Goal: Communication & Community: Answer question/provide support

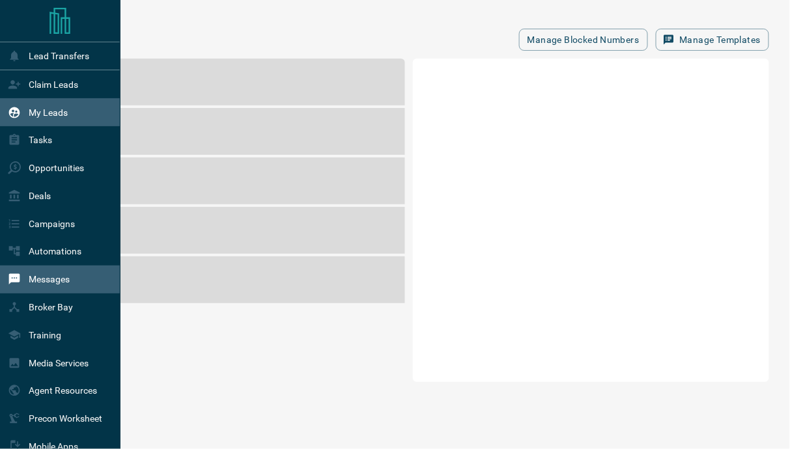
click at [21, 113] on div "My Leads" at bounding box center [38, 112] width 60 height 21
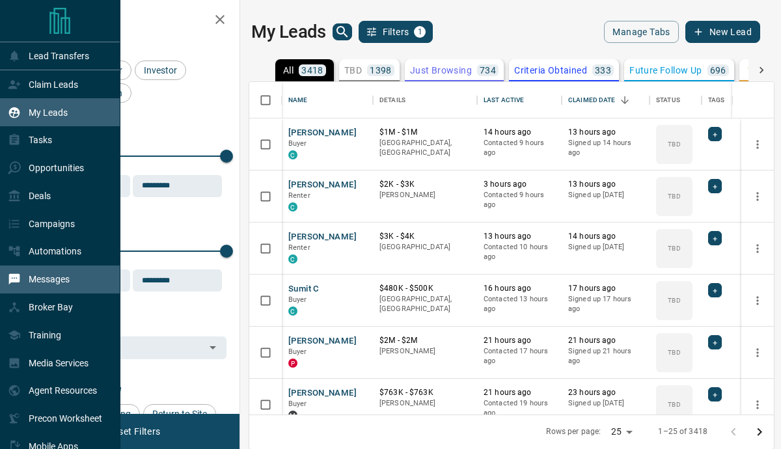
click at [55, 282] on p "Messages" at bounding box center [49, 279] width 41 height 10
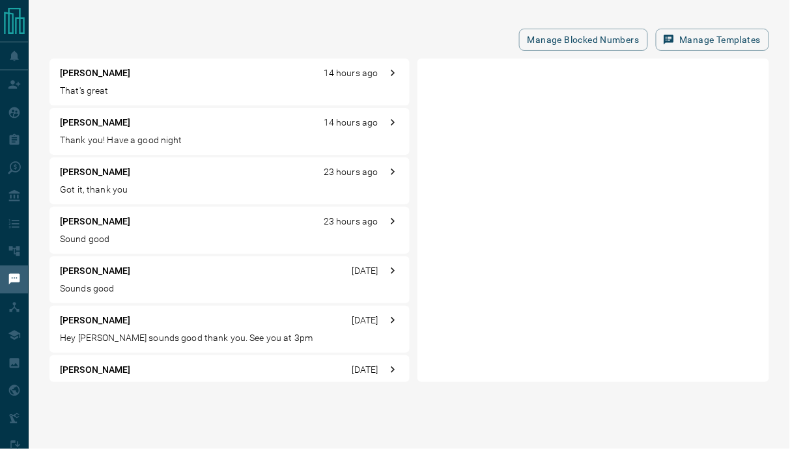
click at [96, 339] on p "Hey [PERSON_NAME] sounds good thank you. See you at 3pm" at bounding box center [229, 338] width 339 height 14
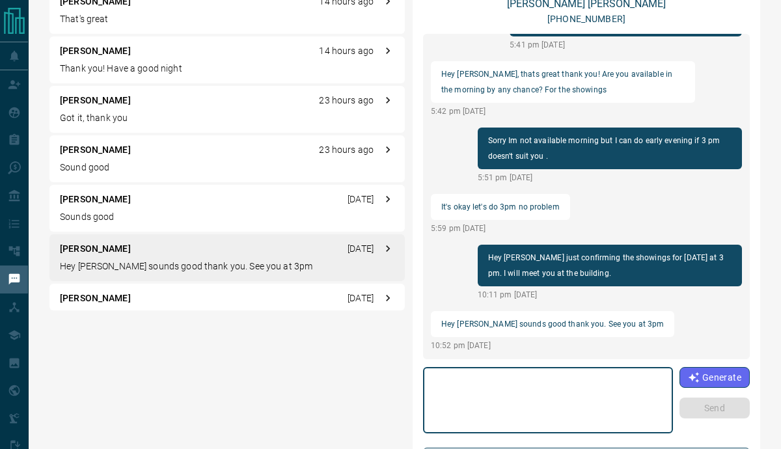
scroll to position [91, 0]
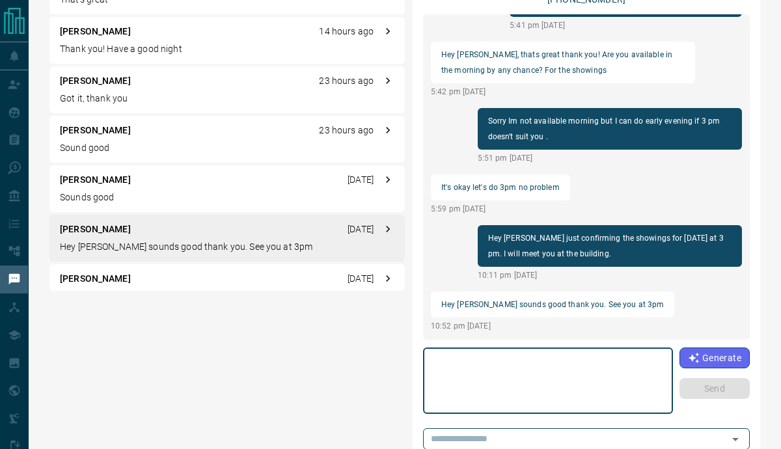
click at [512, 392] on textarea at bounding box center [548, 381] width 232 height 55
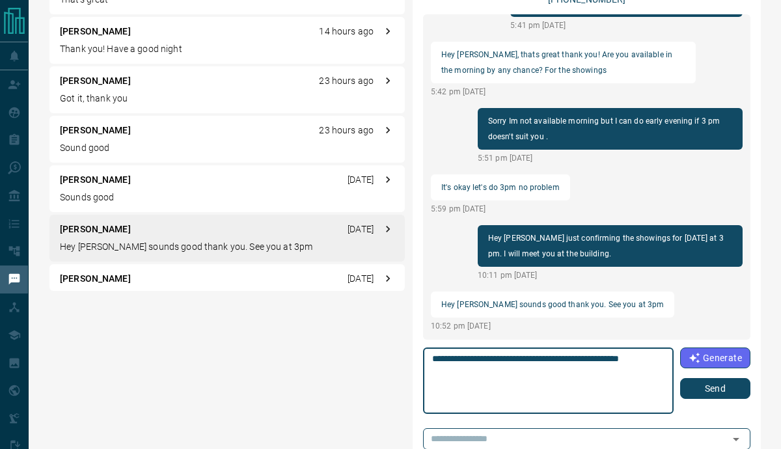
type textarea "**********"
click at [669, 359] on div "**********" at bounding box center [548, 381] width 251 height 66
click at [722, 391] on button "Send" at bounding box center [715, 388] width 70 height 21
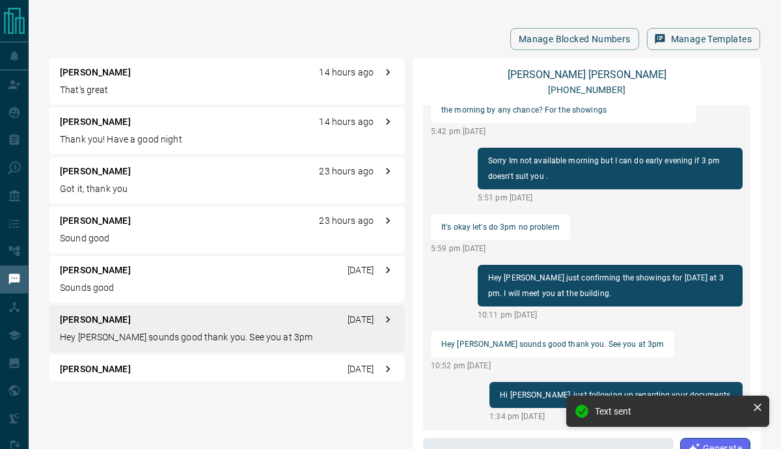
scroll to position [0, 0]
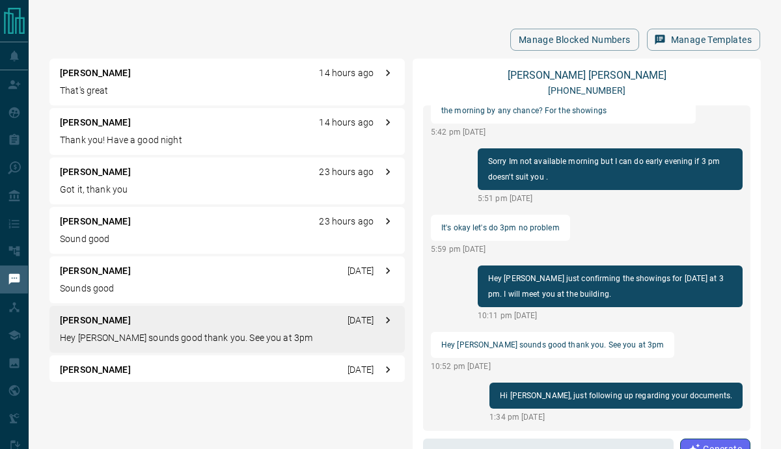
click at [102, 128] on p "[PERSON_NAME]" at bounding box center [95, 123] width 71 height 14
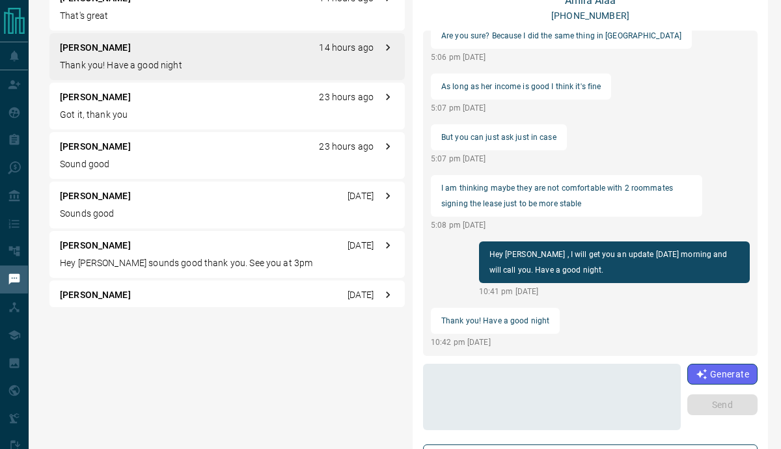
scroll to position [76, 0]
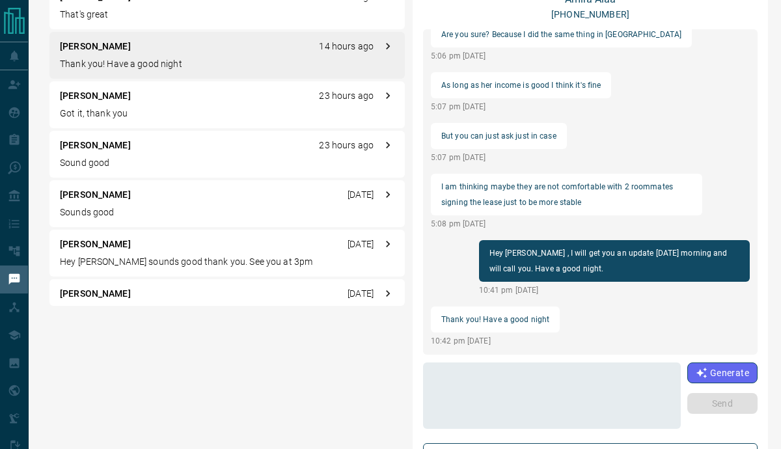
click at [506, 400] on textarea at bounding box center [552, 396] width 240 height 55
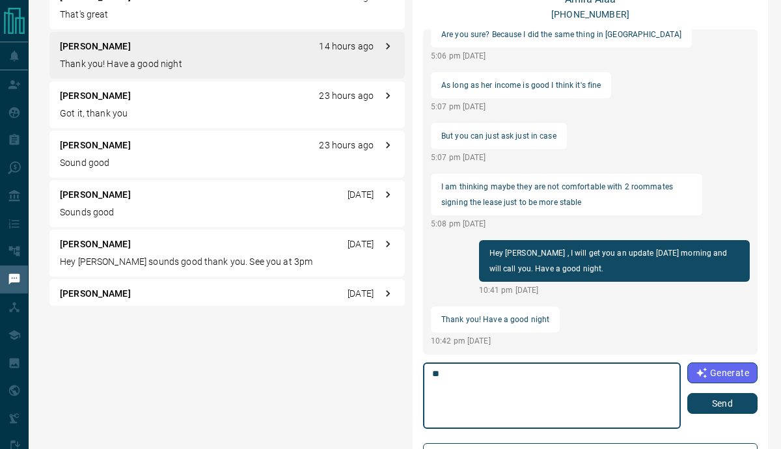
type textarea "*"
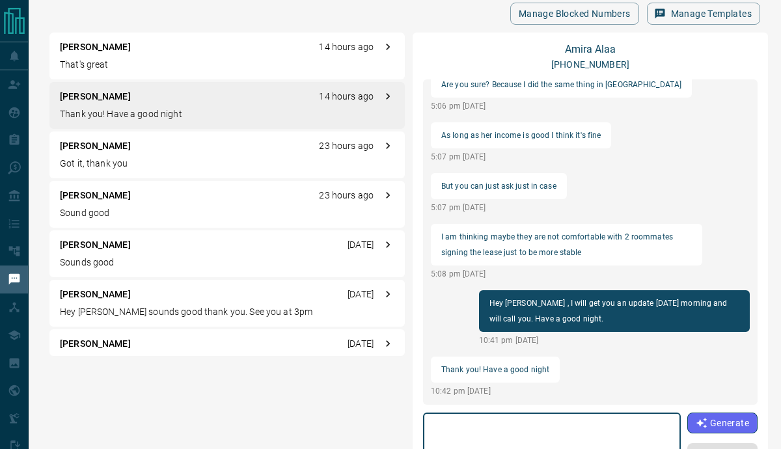
scroll to position [0, 0]
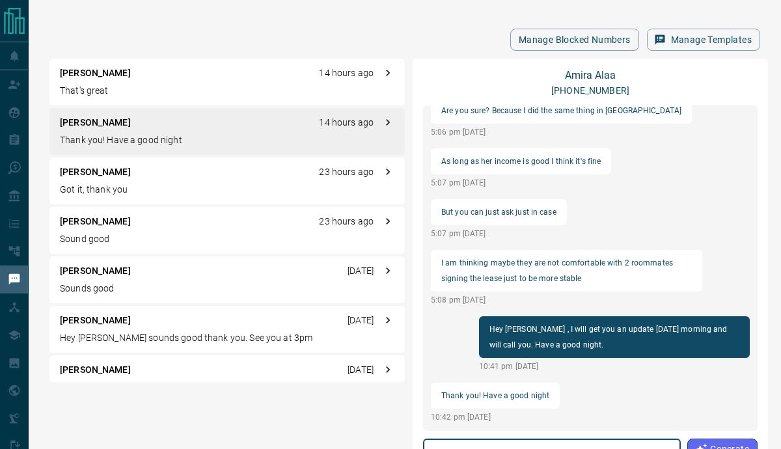
click at [88, 87] on p "That's great" at bounding box center [227, 91] width 335 height 14
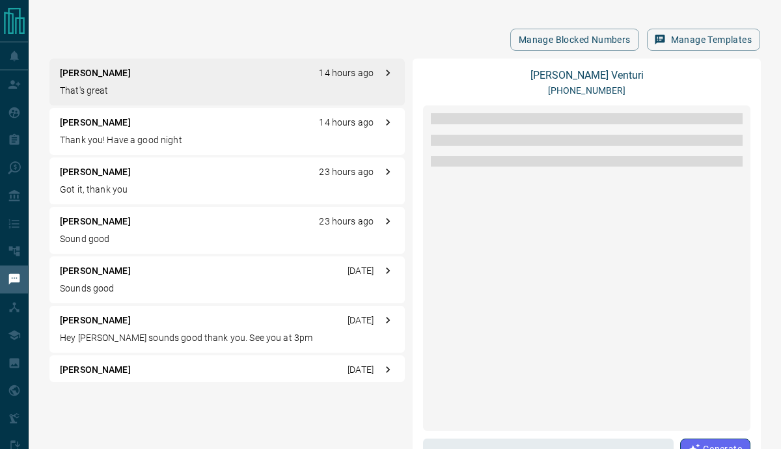
scroll to position [1345, 0]
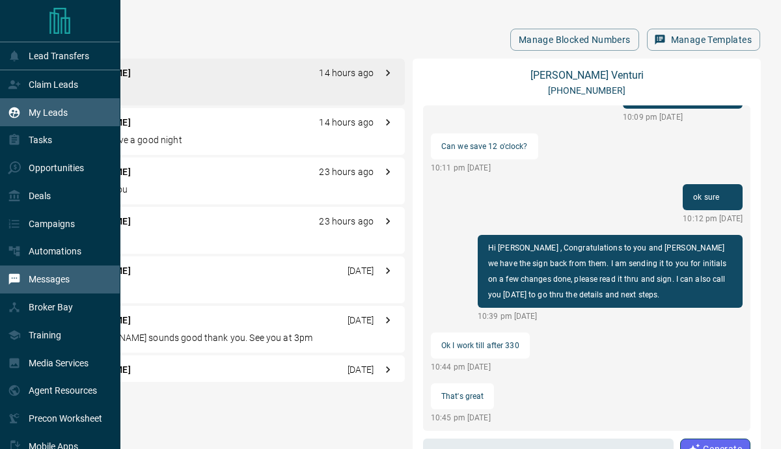
click at [37, 115] on p "My Leads" at bounding box center [48, 112] width 39 height 10
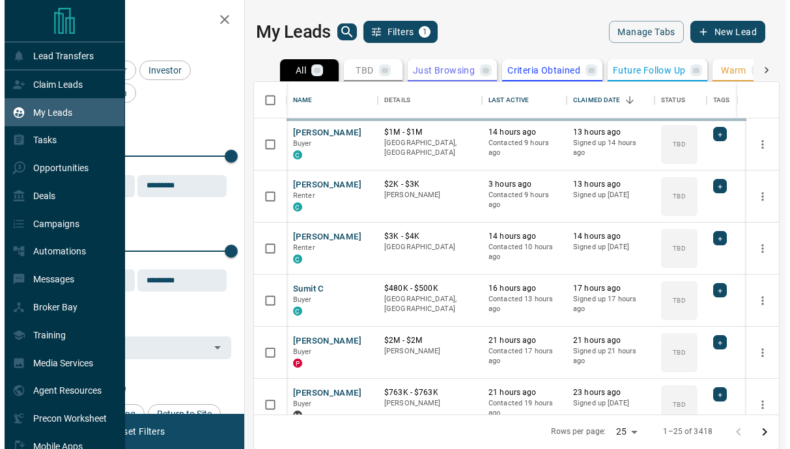
scroll to position [324, 516]
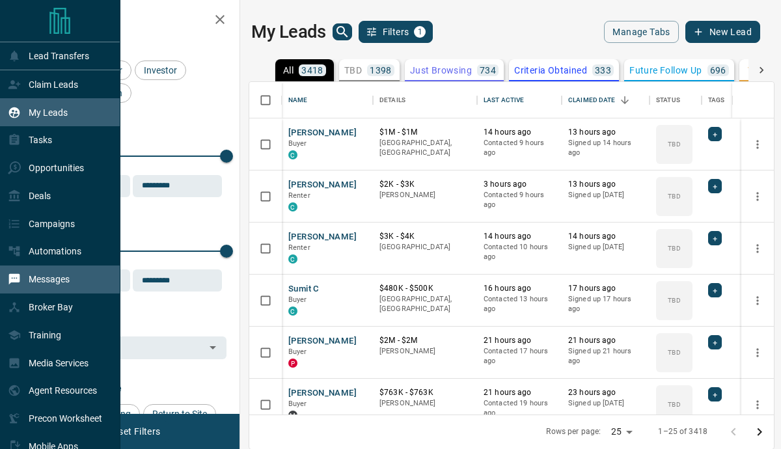
click at [29, 285] on p "Messages" at bounding box center [49, 279] width 41 height 10
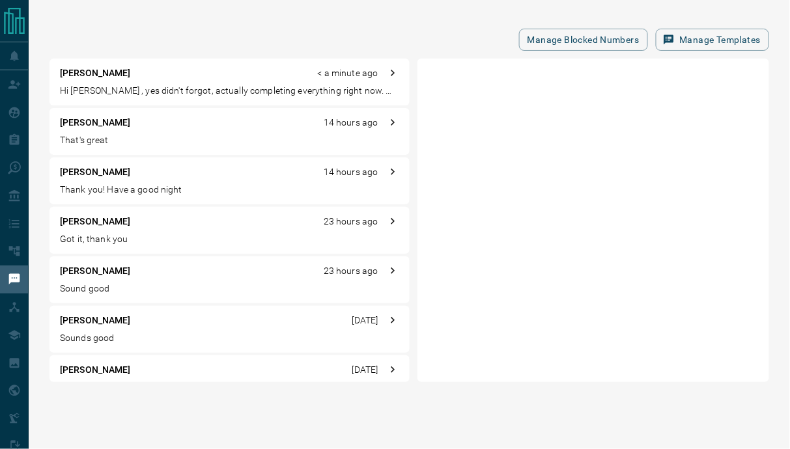
click at [191, 85] on p "Hi [PERSON_NAME] , yes didn't forgot, actually completing everything right now.…" at bounding box center [229, 91] width 339 height 14
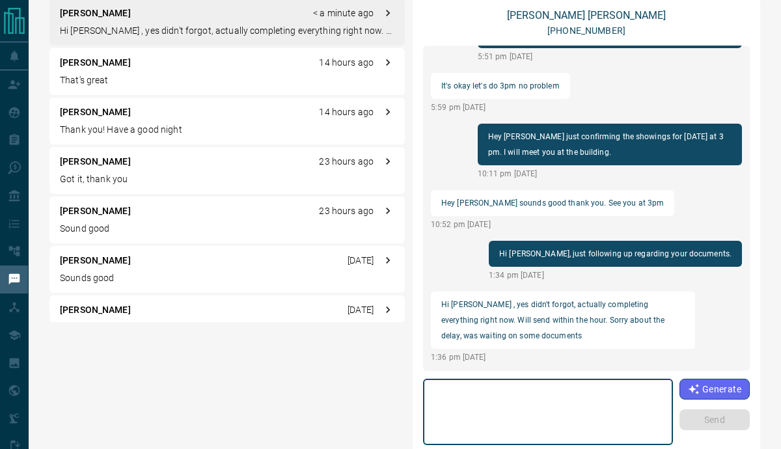
scroll to position [152, 0]
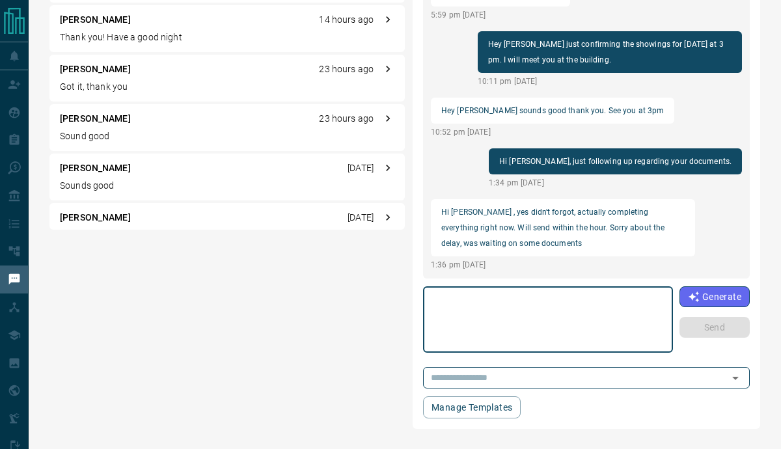
click at [437, 304] on textarea at bounding box center [548, 319] width 232 height 55
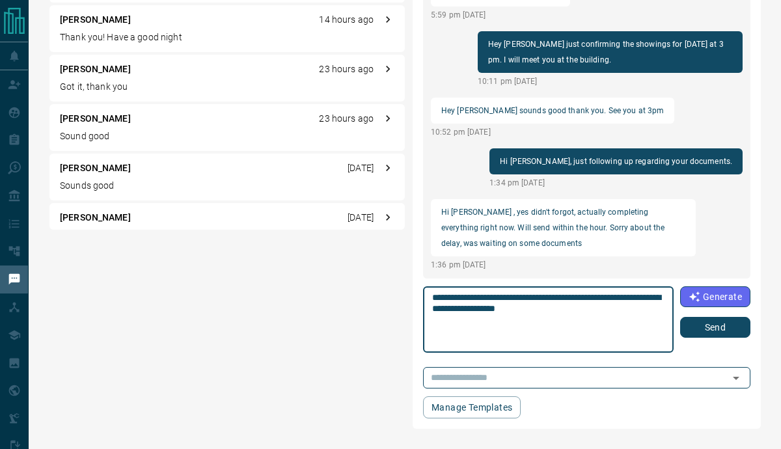
type textarea "**********"
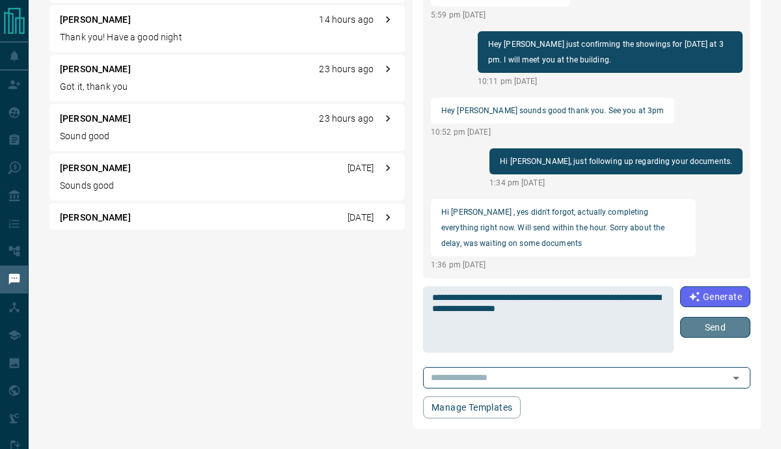
click at [693, 331] on button "Send" at bounding box center [715, 327] width 70 height 21
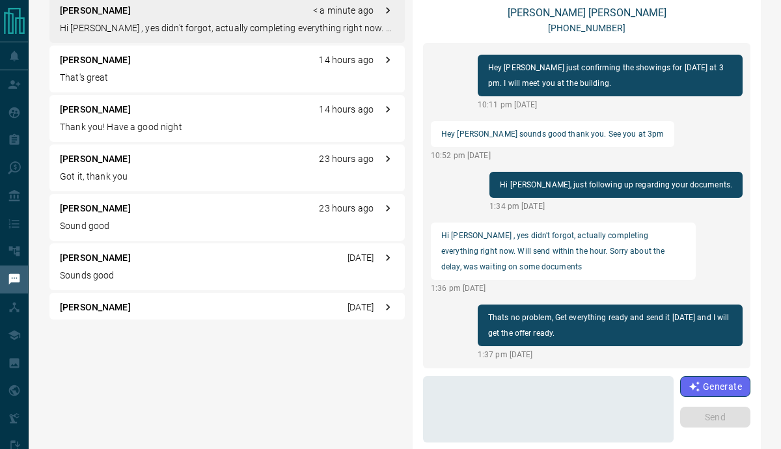
scroll to position [0, 0]
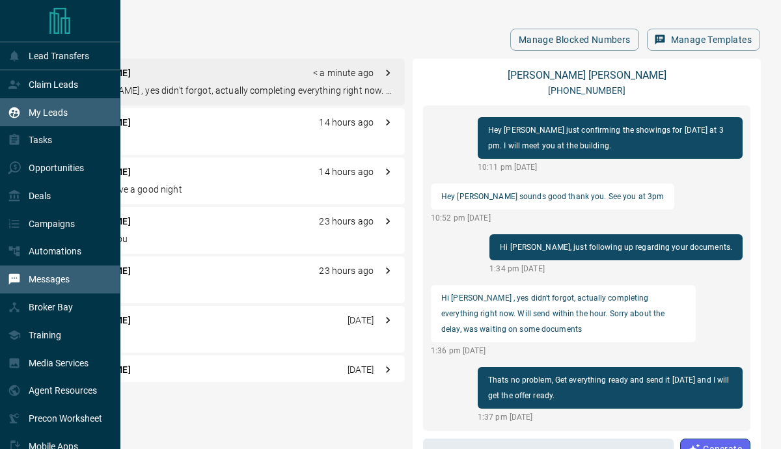
click at [31, 114] on p "My Leads" at bounding box center [48, 112] width 39 height 10
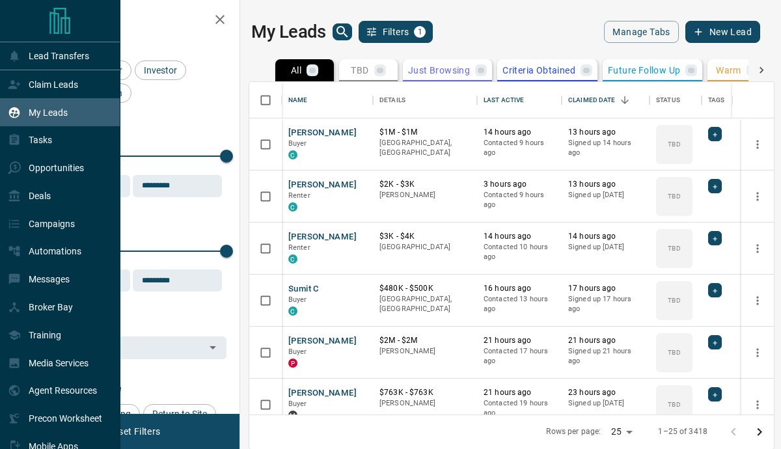
scroll to position [324, 516]
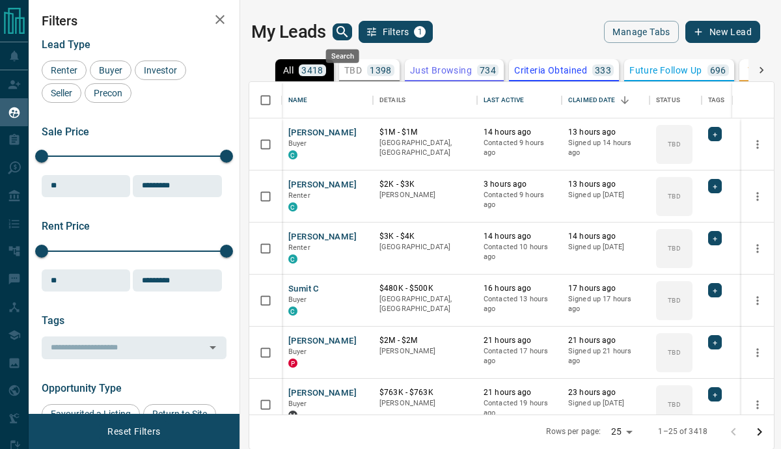
click at [342, 32] on icon "search button" at bounding box center [343, 32] width 16 height 16
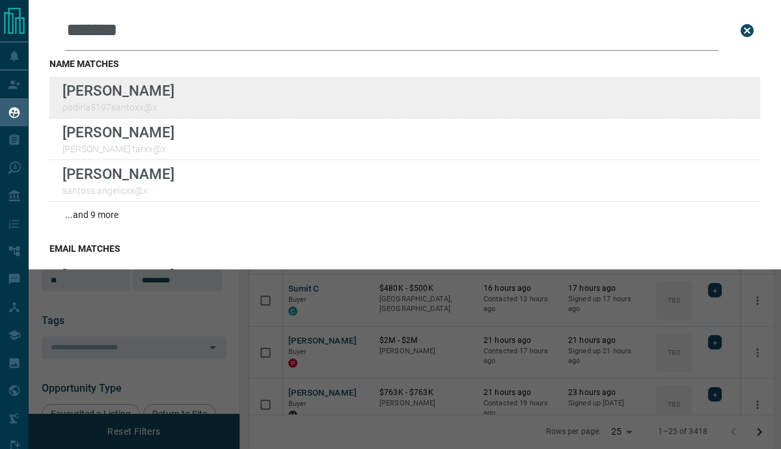
type input "*******"
click at [0, 0] on div "Lead Transfers Claim Leads My Leads Tasks Opportunities Deals Campaigns Automat…" at bounding box center [390, 224] width 781 height 449
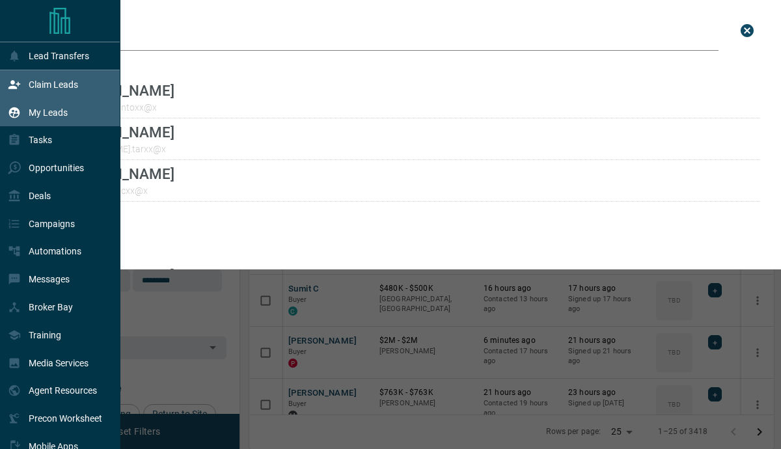
click at [62, 80] on p "Claim Leads" at bounding box center [53, 84] width 49 height 10
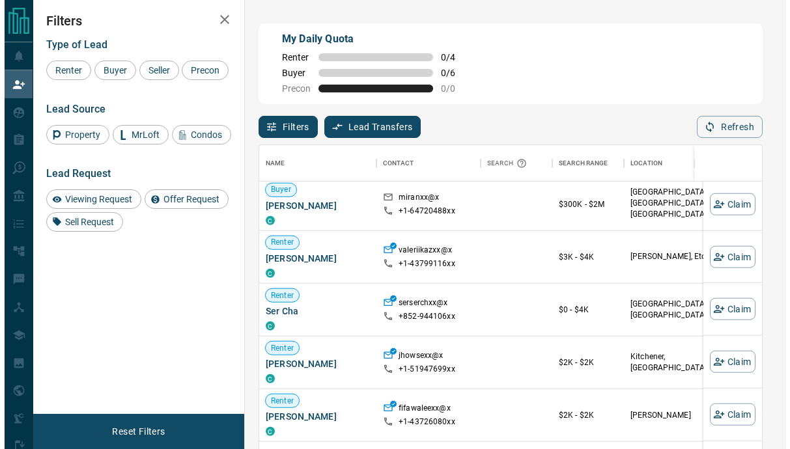
scroll to position [326, 0]
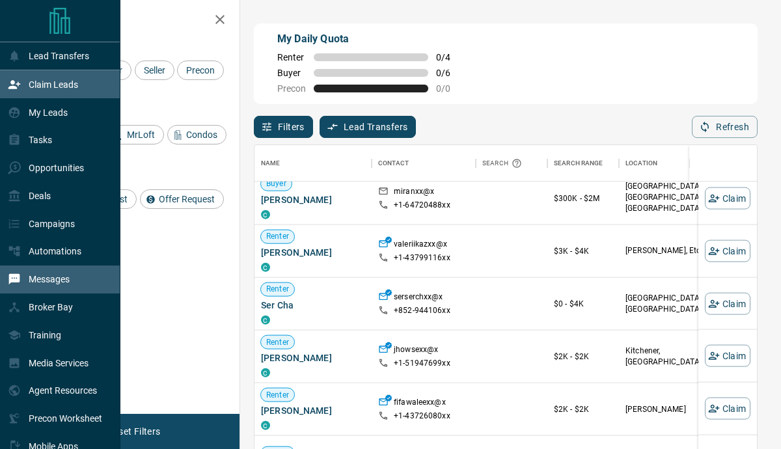
click at [27, 285] on div "Messages" at bounding box center [39, 279] width 62 height 21
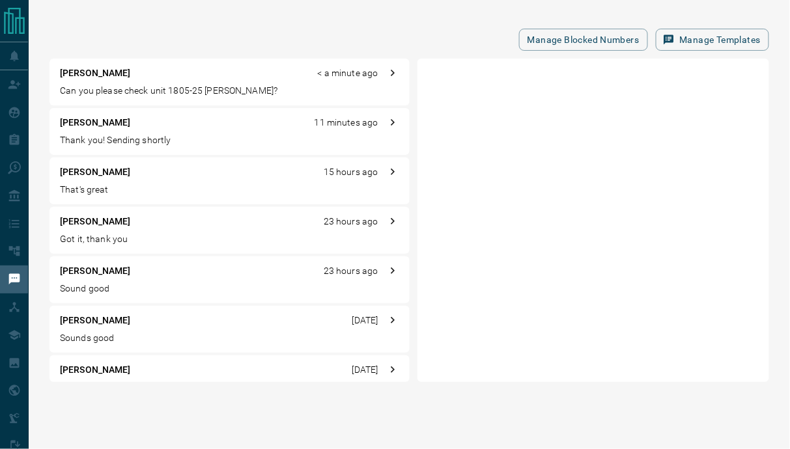
click at [148, 88] on p "Can you please check unit 1805-25 [PERSON_NAME]?" at bounding box center [229, 91] width 339 height 14
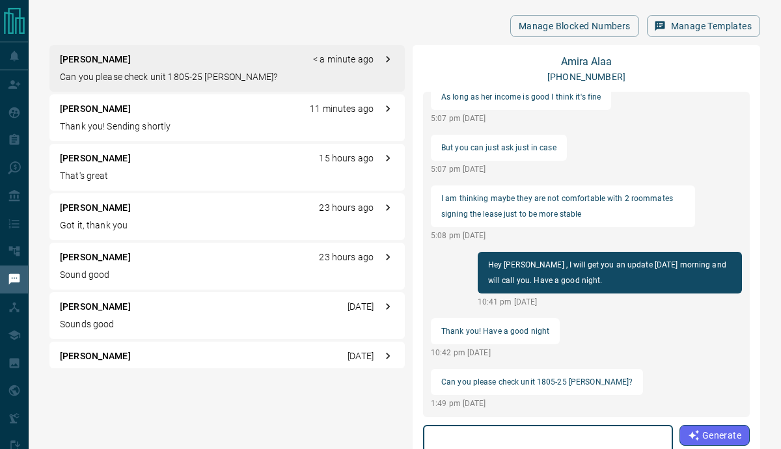
scroll to position [25, 0]
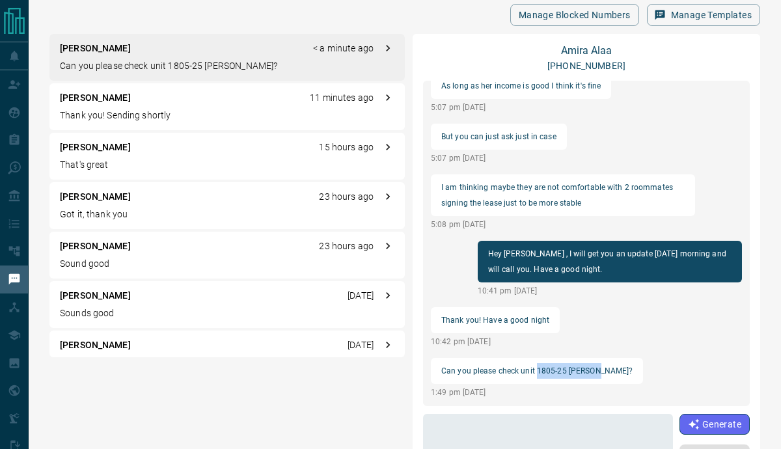
drag, startPoint x: 536, startPoint y: 363, endPoint x: 602, endPoint y: 363, distance: 66.4
click at [602, 363] on p "Can you please check unit 1805-25 [PERSON_NAME]?" at bounding box center [537, 371] width 191 height 16
copy p "1805-25 [PERSON_NAME]"
click at [193, 58] on div "[PERSON_NAME] < a minute ago Can you please check unit 1805-25 [PERSON_NAME]?" at bounding box center [227, 57] width 356 height 47
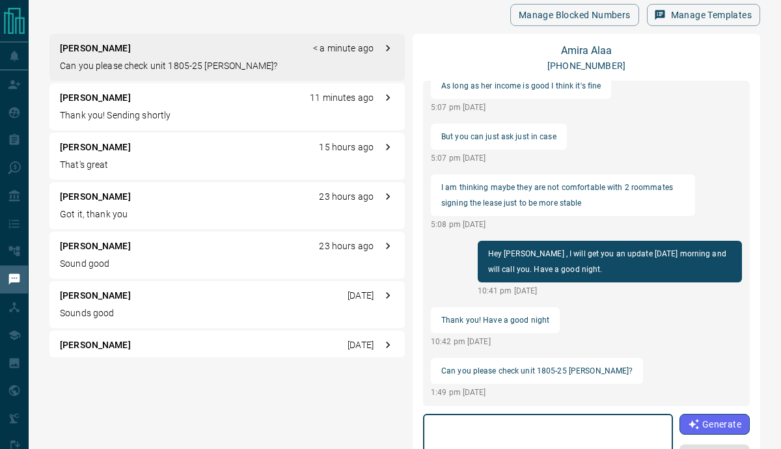
click at [506, 433] on textarea at bounding box center [548, 447] width 232 height 55
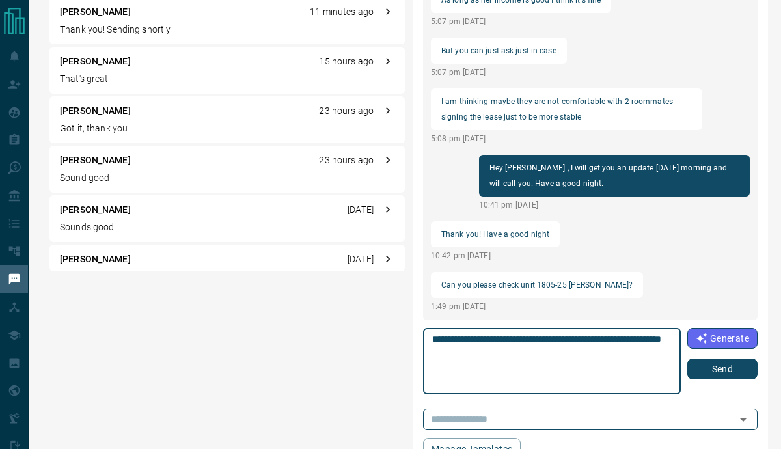
scroll to position [113, 0]
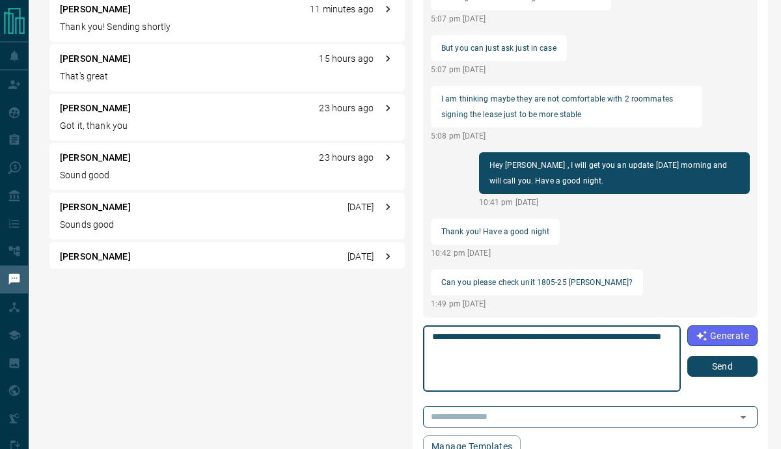
type textarea "**********"
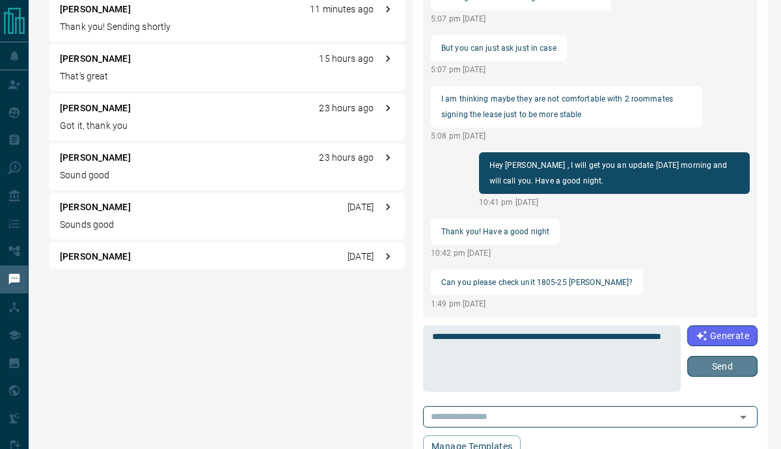
click at [724, 363] on button "Send" at bounding box center [723, 366] width 70 height 21
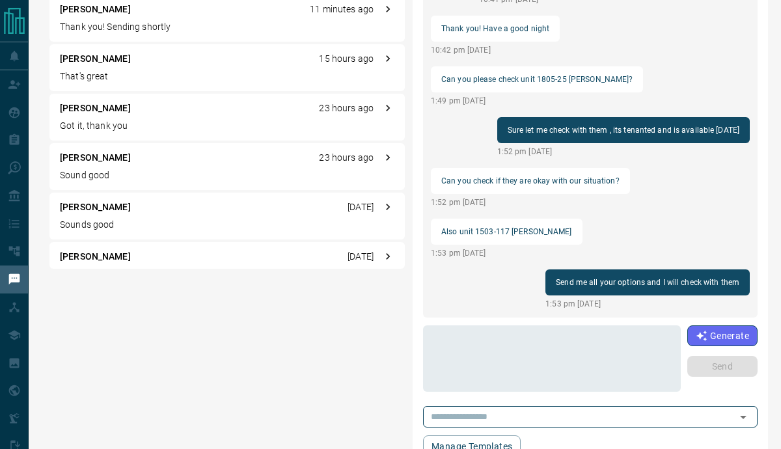
scroll to position [1338, 0]
drag, startPoint x: 475, startPoint y: 222, endPoint x: 559, endPoint y: 228, distance: 84.9
click at [559, 228] on div "load more Can you please try to get updates from them by [DATE]? 4:30 pm [DATE]…" at bounding box center [590, 155] width 335 height 326
copy p "1503-117 [PERSON_NAME]"
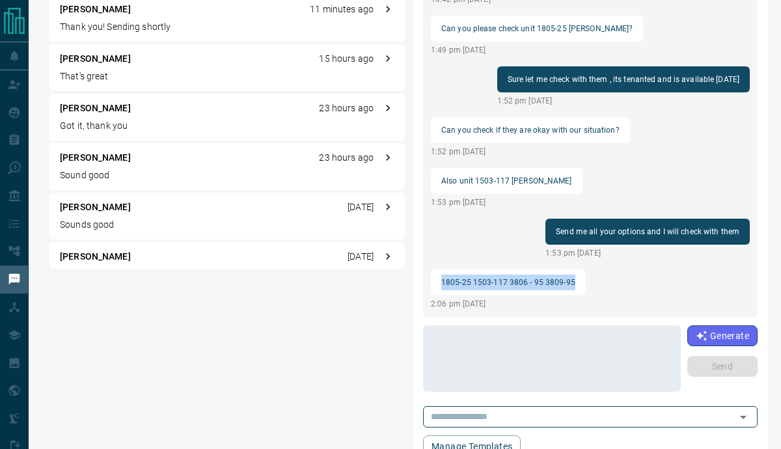
drag, startPoint x: 442, startPoint y: 274, endPoint x: 588, endPoint y: 278, distance: 145.9
click at [588, 278] on div "load more It’s the weekend , so if not [DATE] we will definitely have a reply […" at bounding box center [590, 155] width 335 height 326
copy p "1805-25 1503-117 3806 - 95 3809-95"
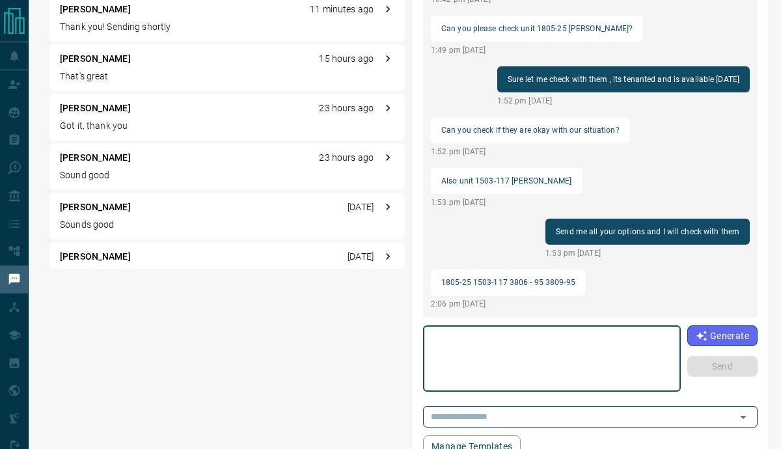
click at [483, 359] on textarea at bounding box center [552, 358] width 240 height 55
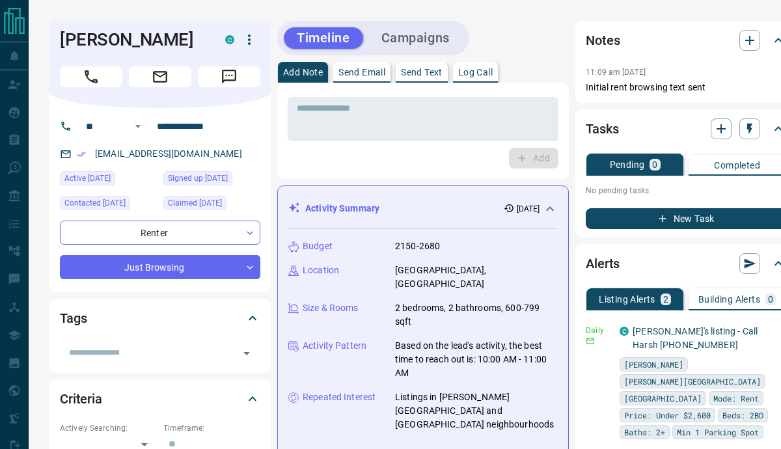
scroll to position [83, 0]
